Goal: Transaction & Acquisition: Purchase product/service

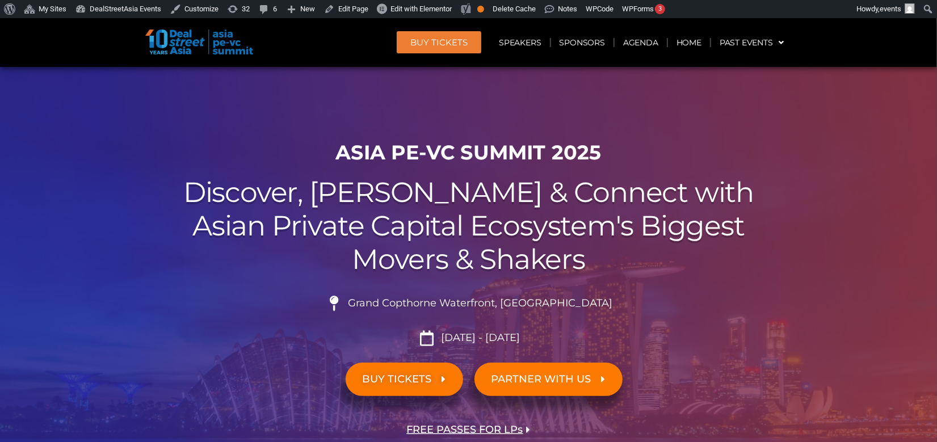
drag, startPoint x: 578, startPoint y: 132, endPoint x: 526, endPoint y: 121, distance: 52.6
click at [526, 121] on div at bounding box center [468, 274] width 937 height 414
click at [445, 44] on span "BUY Tickets" at bounding box center [438, 42] width 57 height 9
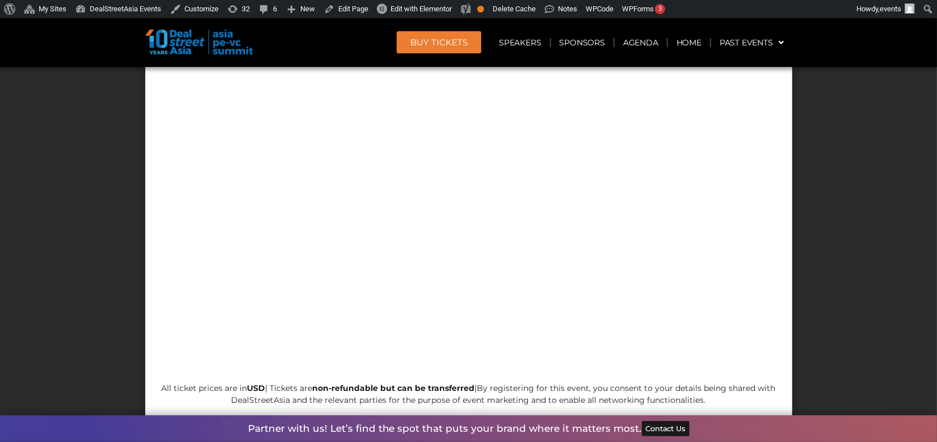
scroll to position [10697, 0]
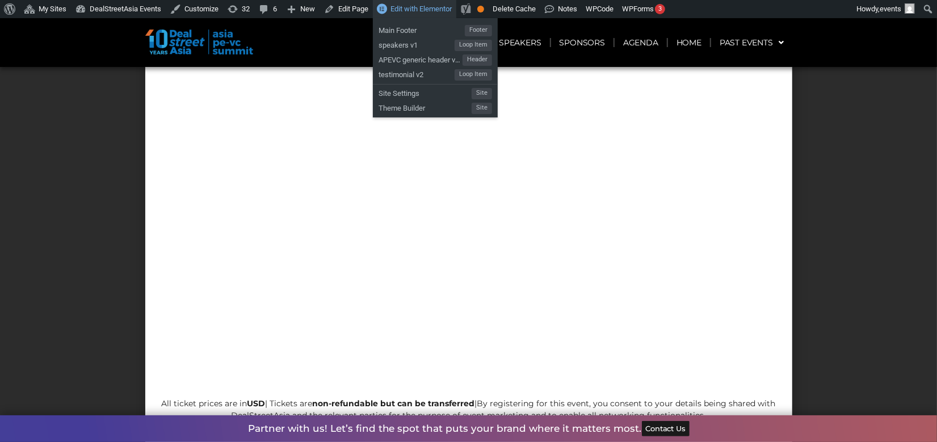
click at [407, 11] on span "Edit with Elementor" at bounding box center [420, 9] width 61 height 9
